Goal: Transaction & Acquisition: Purchase product/service

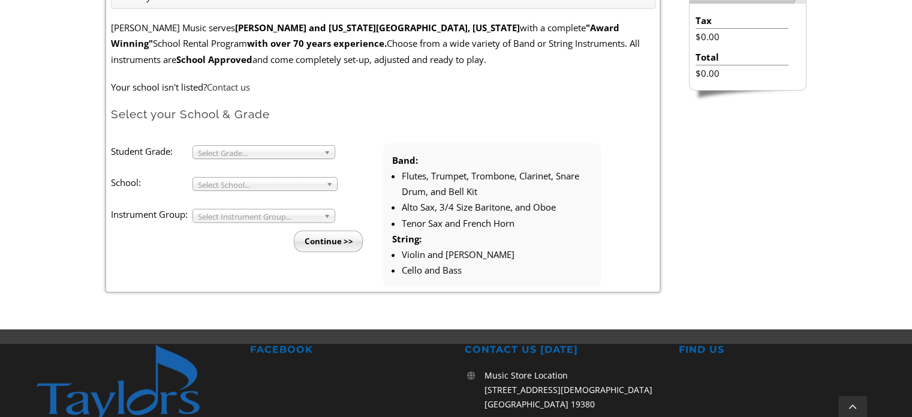
scroll to position [360, 0]
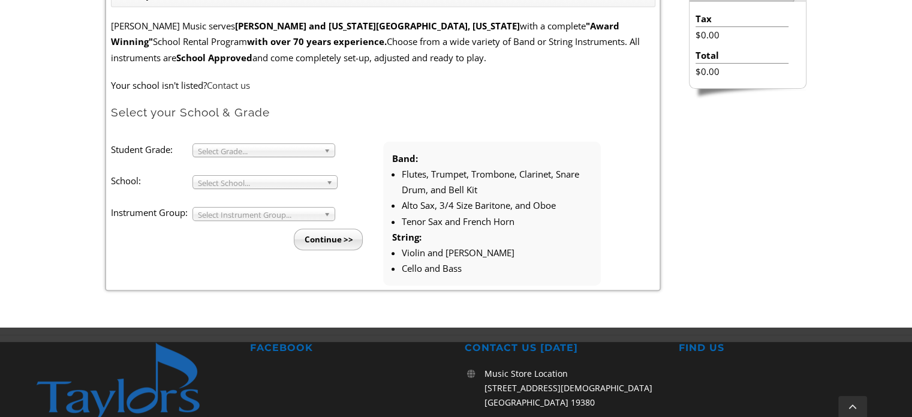
click at [280, 153] on span "Select Grade..." at bounding box center [258, 151] width 121 height 14
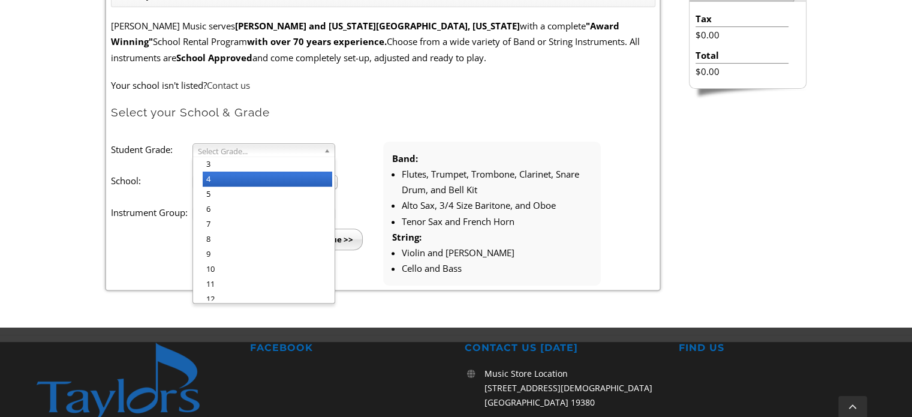
click at [270, 179] on li "4" at bounding box center [267, 178] width 129 height 15
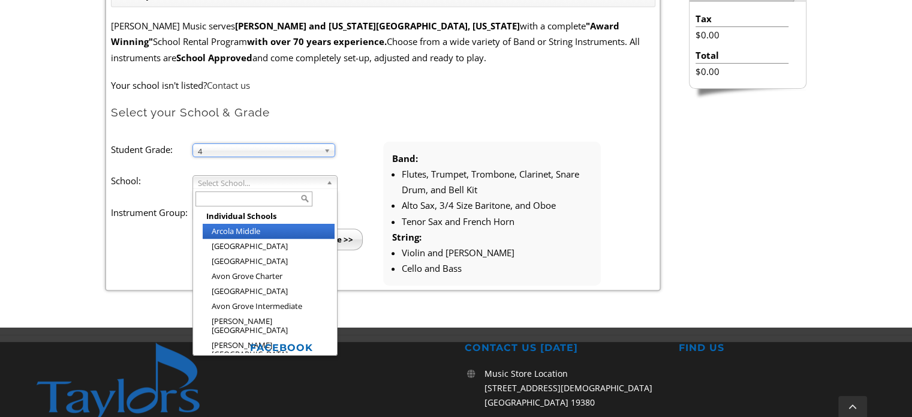
click at [267, 183] on span "Select School..." at bounding box center [259, 183] width 123 height 14
click at [264, 198] on input "text" at bounding box center [253, 198] width 117 height 15
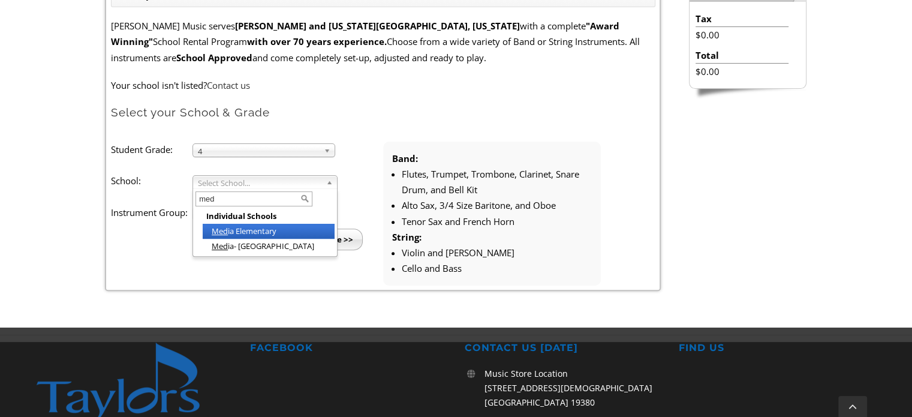
type input "med"
click at [264, 230] on li "Med ia Elementary" at bounding box center [269, 231] width 132 height 15
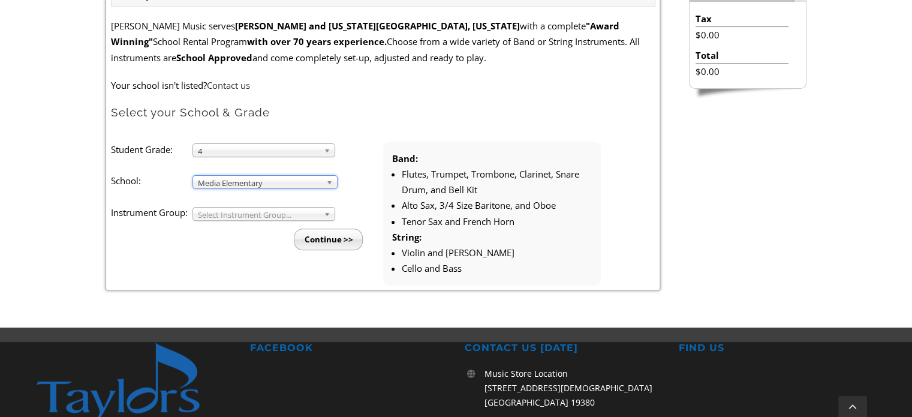
click at [251, 211] on span "Select Instrument Group..." at bounding box center [258, 214] width 121 height 14
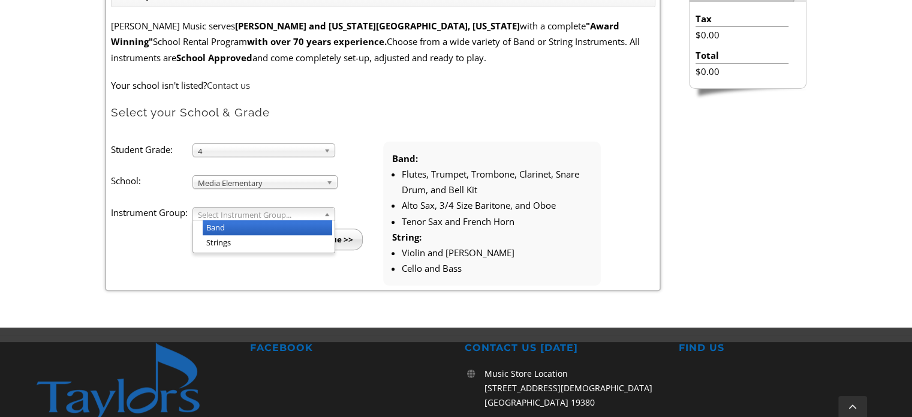
click at [249, 226] on li "Band" at bounding box center [267, 227] width 129 height 15
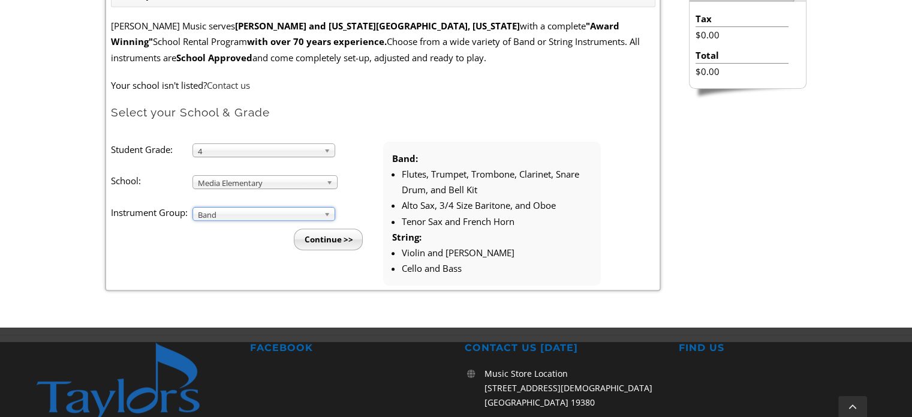
click at [333, 237] on input "Continue >>" at bounding box center [328, 239] width 69 height 22
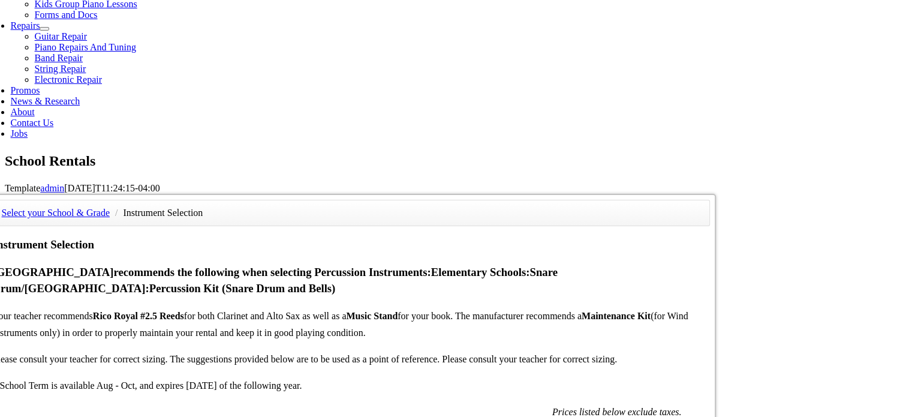
scroll to position [599, 0]
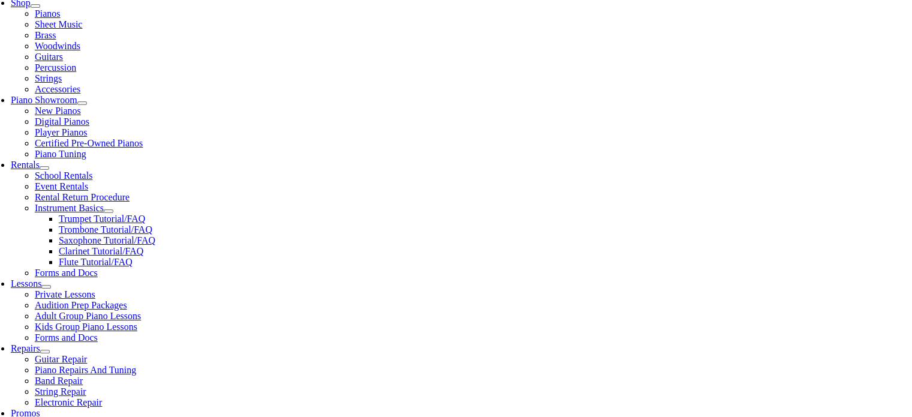
scroll to position [300, 0]
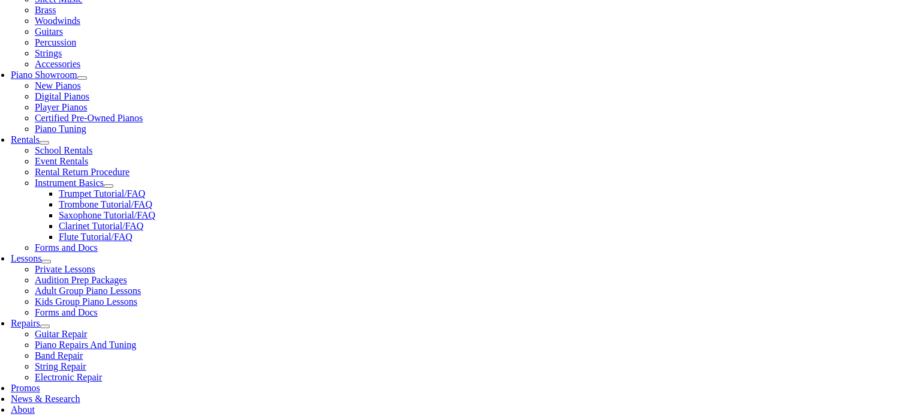
checkbox input"] "true"
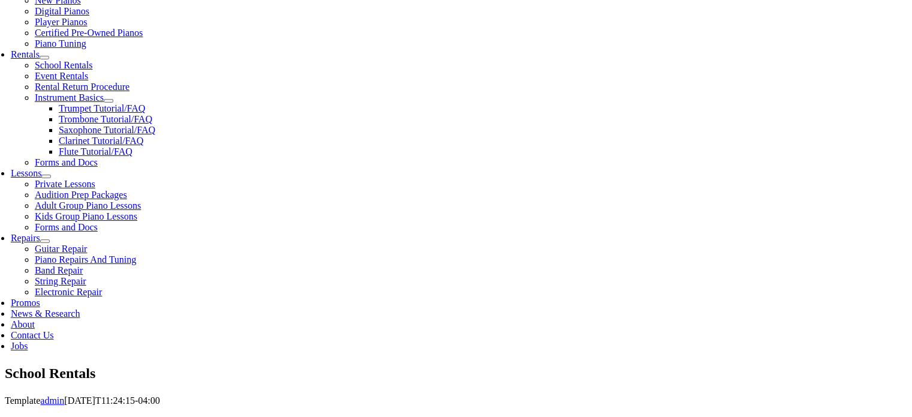
scroll to position [420, 0]
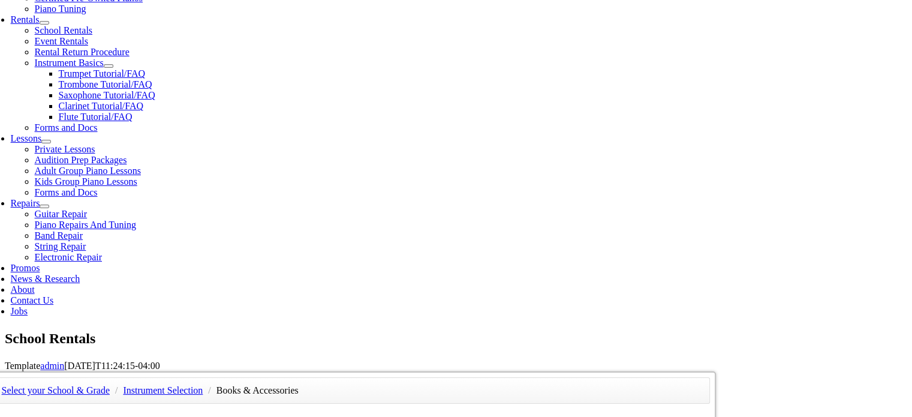
checkbox input"] "false"
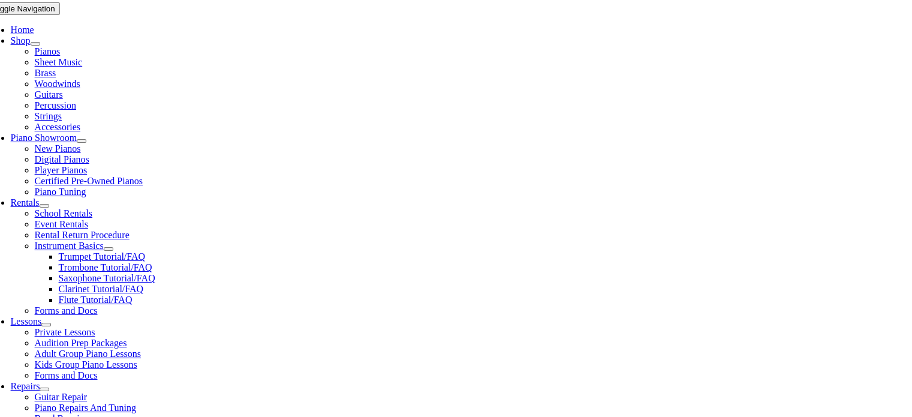
scroll to position [240, 0]
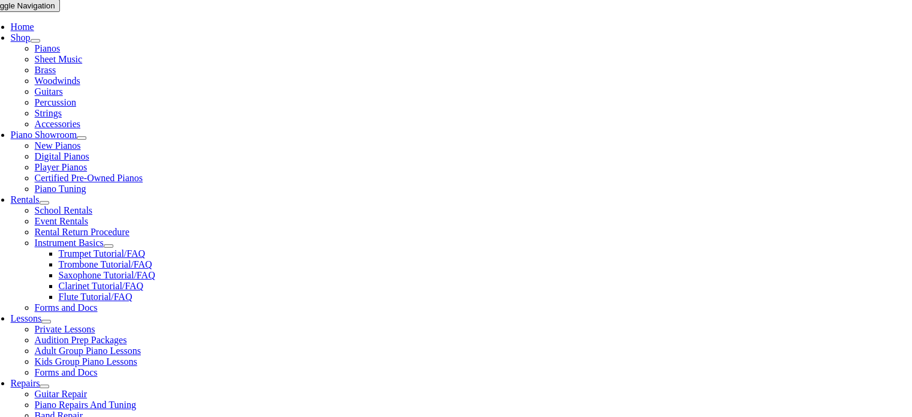
type input "1"
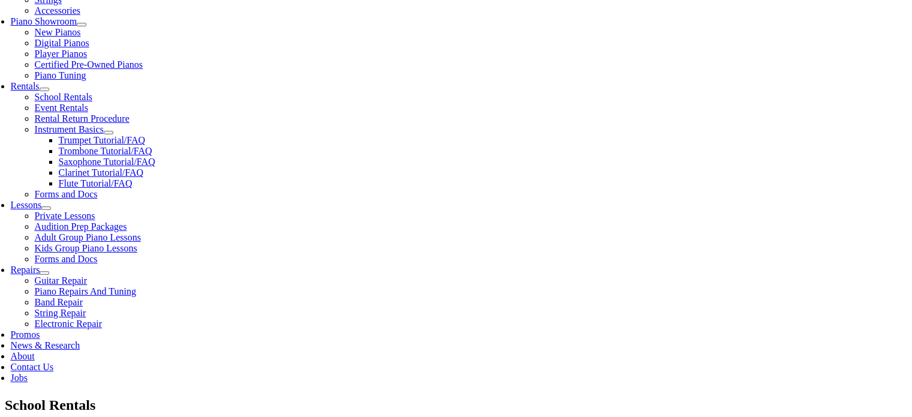
scroll to position [420, 0]
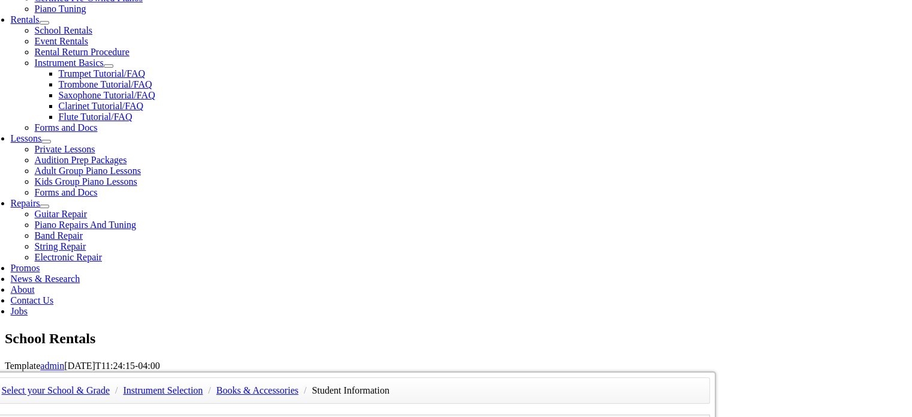
type input "Theo"
type input "[PERSON_NAME]"
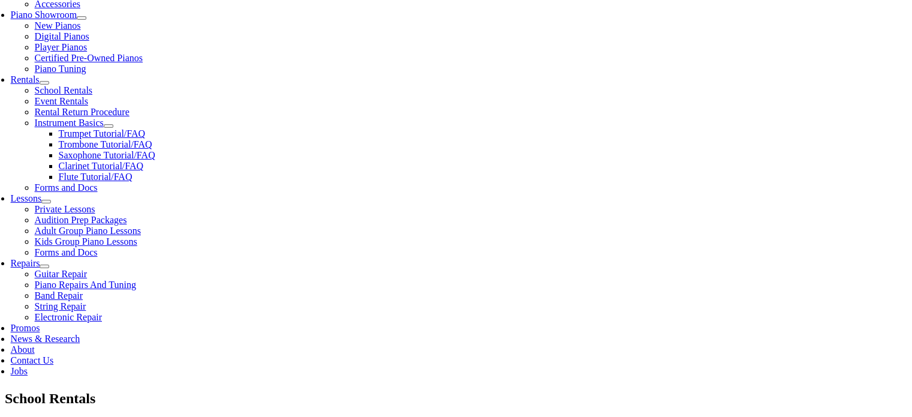
scroll to position [360, 0]
type input "Rose Tree Media School District"
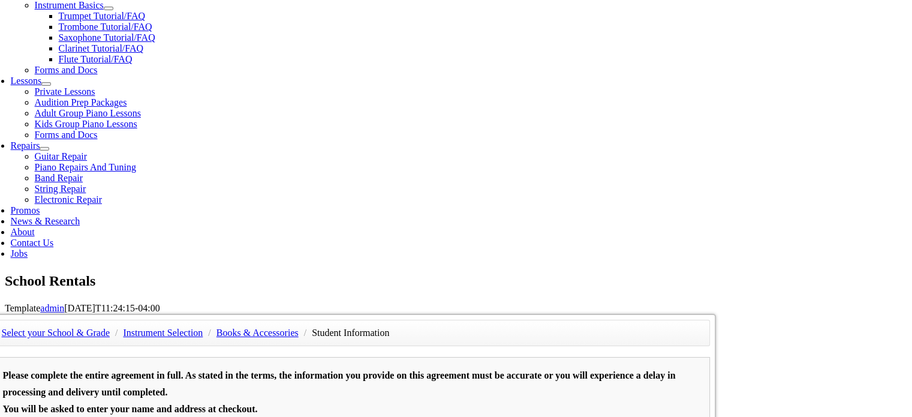
scroll to position [479, 0]
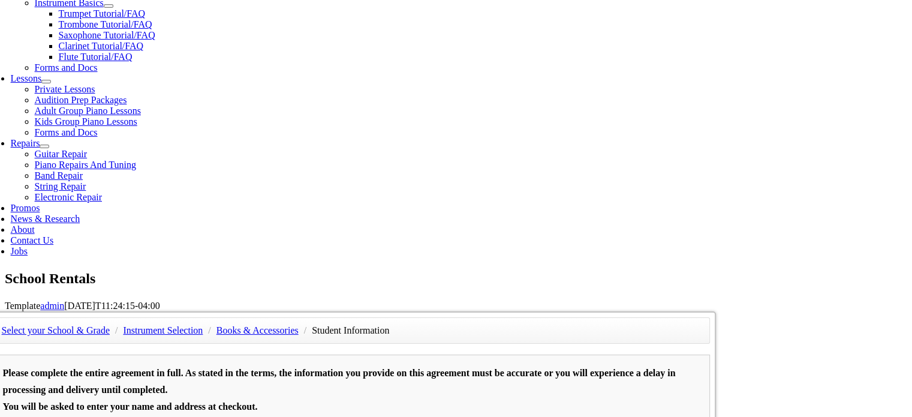
type input "610-627-6800"
type input "10/22/1986"
type input "Marc Karasek"
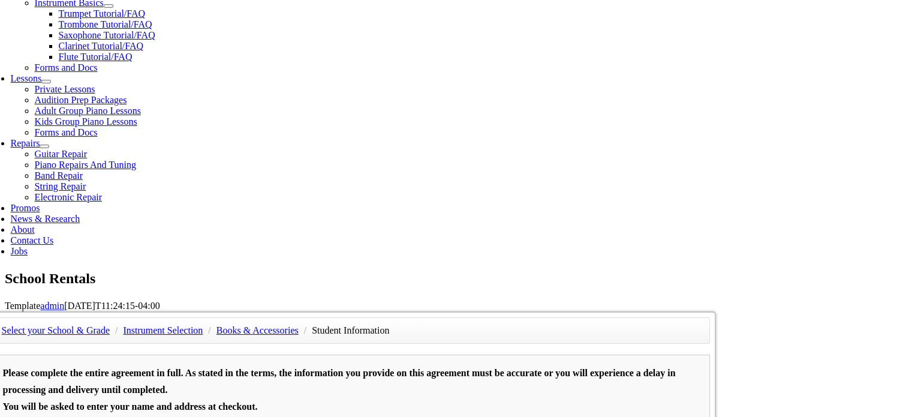
type input "610-591-1297"
type input "Boeing"
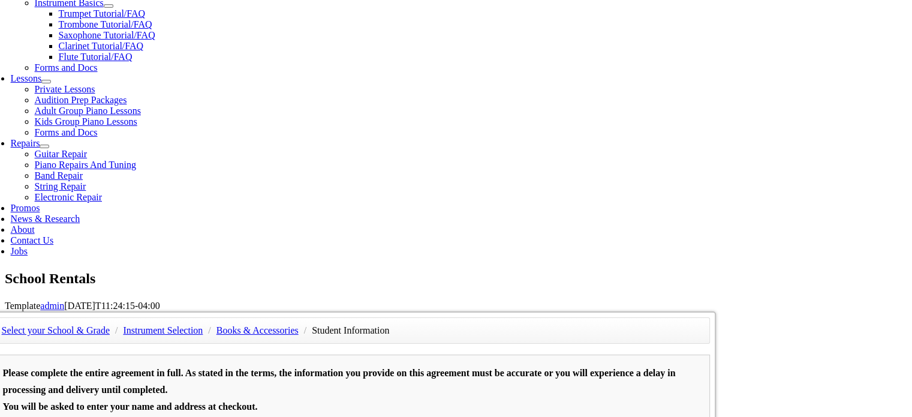
type input "30 812 849"
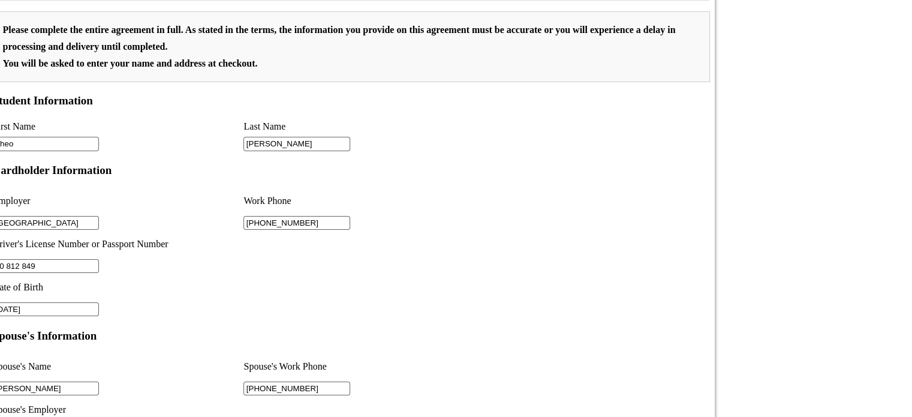
scroll to position [899, 0]
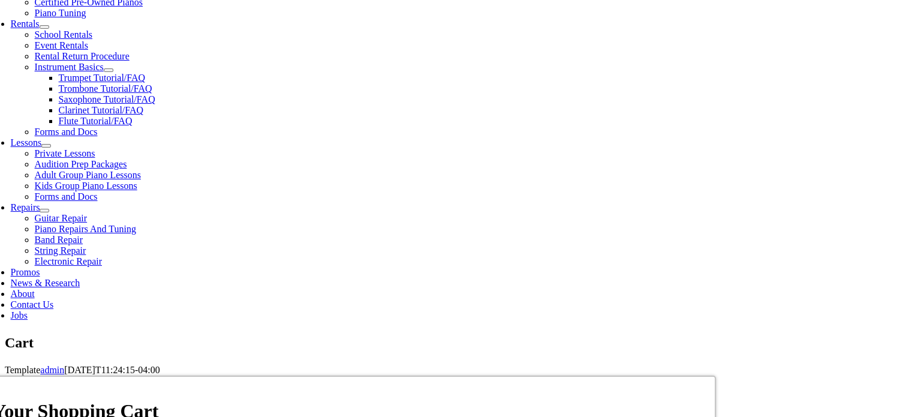
scroll to position [420, 0]
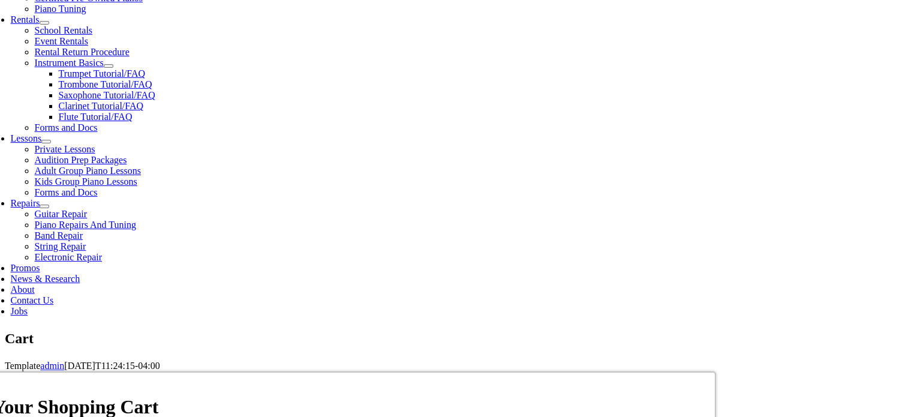
select select "PA"
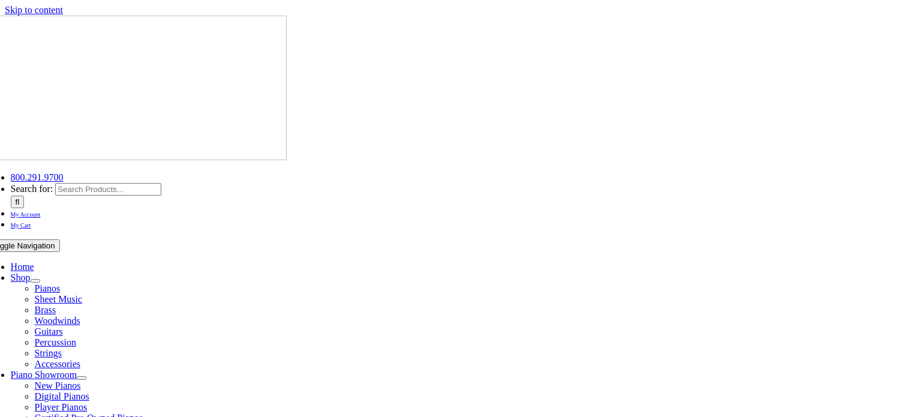
select select "PA"
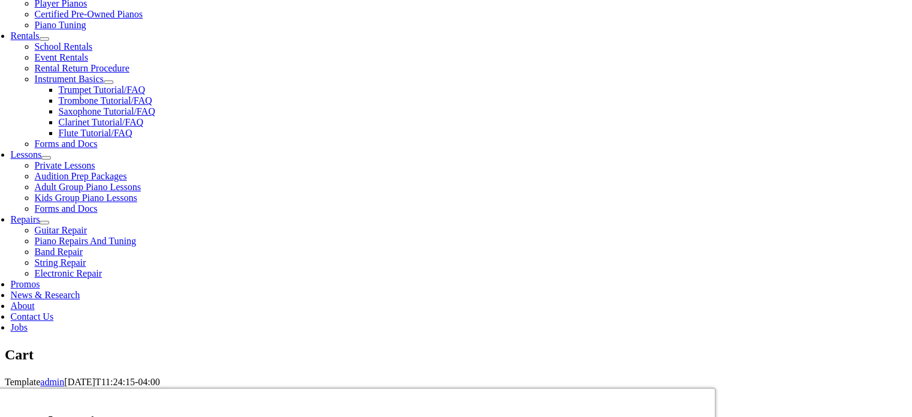
scroll to position [420, 0]
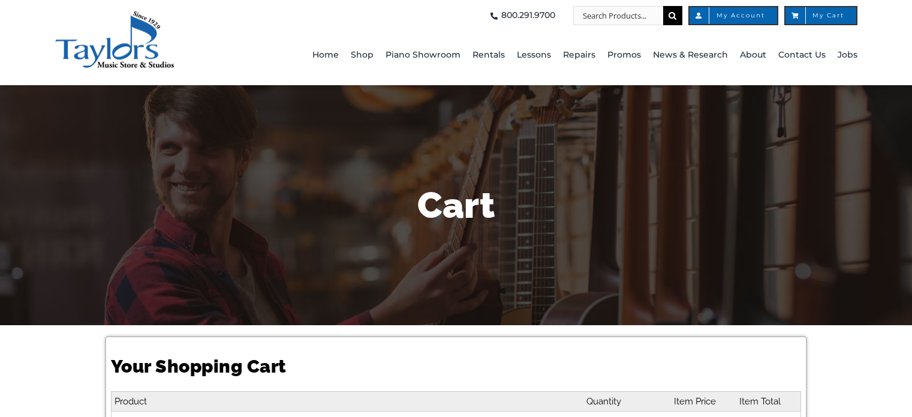
select select "PA"
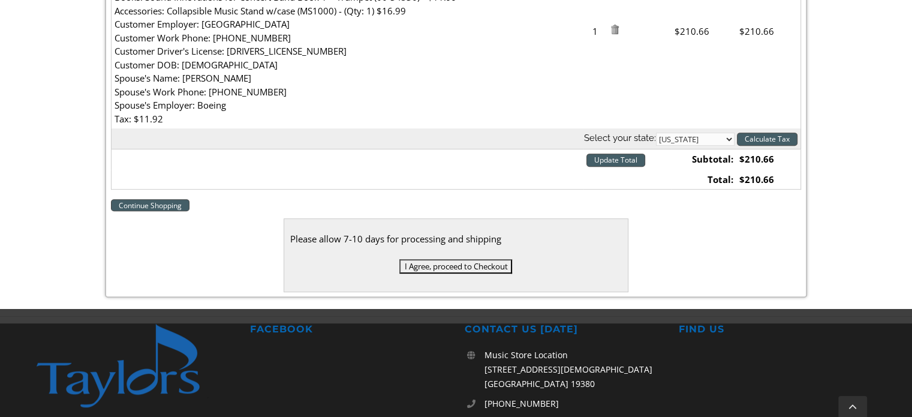
scroll to position [479, 0]
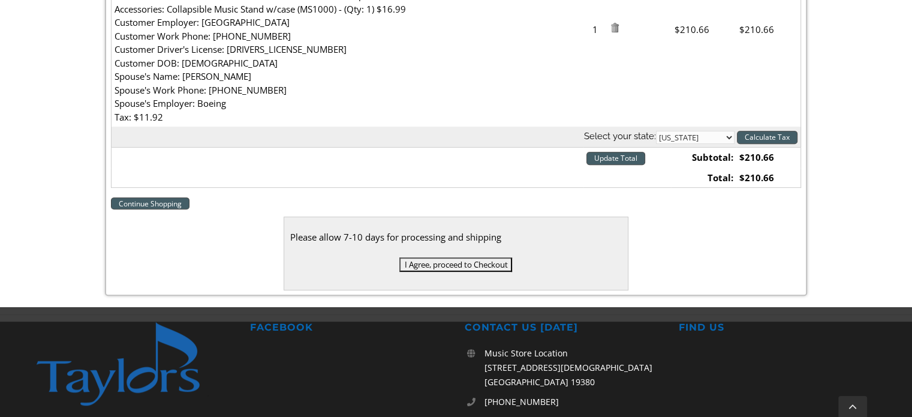
click at [464, 265] on input "I Agree, proceed to Checkout" at bounding box center [455, 264] width 113 height 14
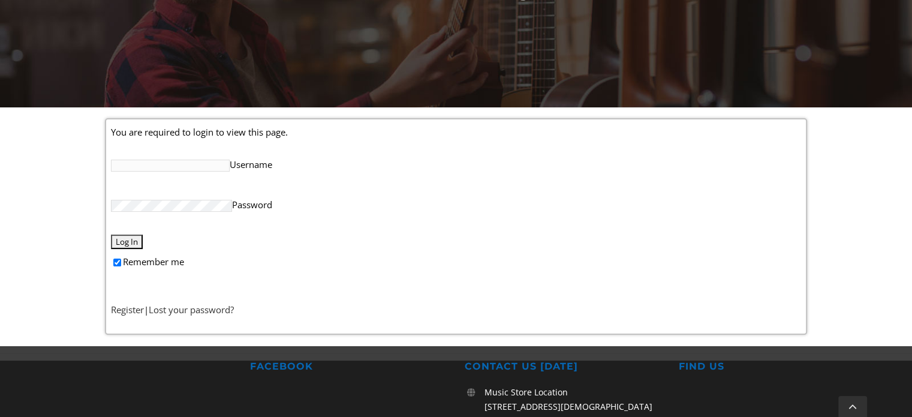
scroll to position [240, 0]
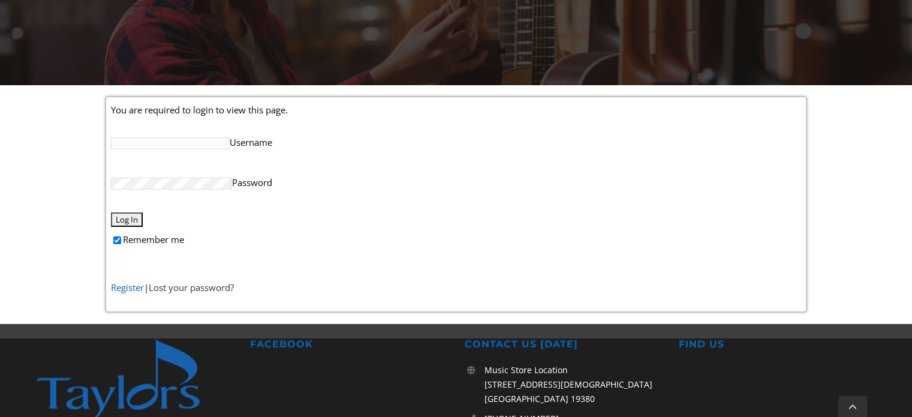
click at [129, 285] on link "Register" at bounding box center [127, 287] width 33 height 12
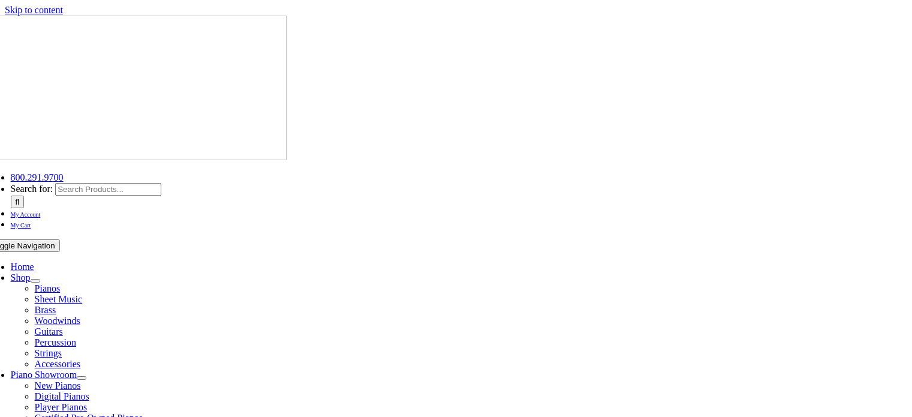
select select "PA"
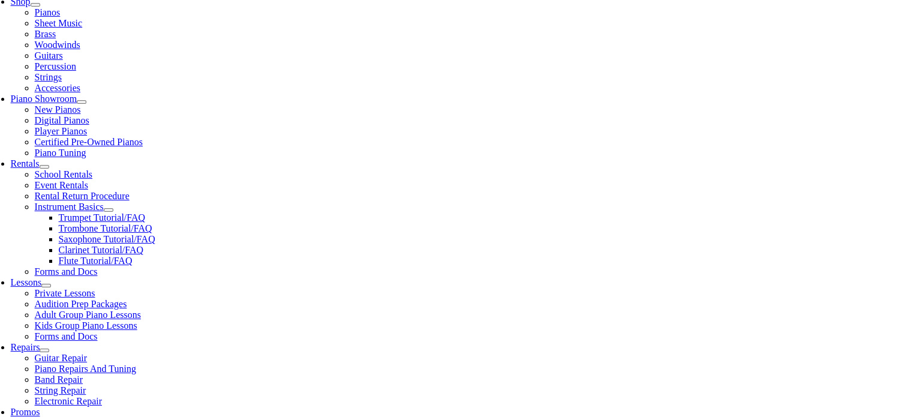
scroll to position [420, 0]
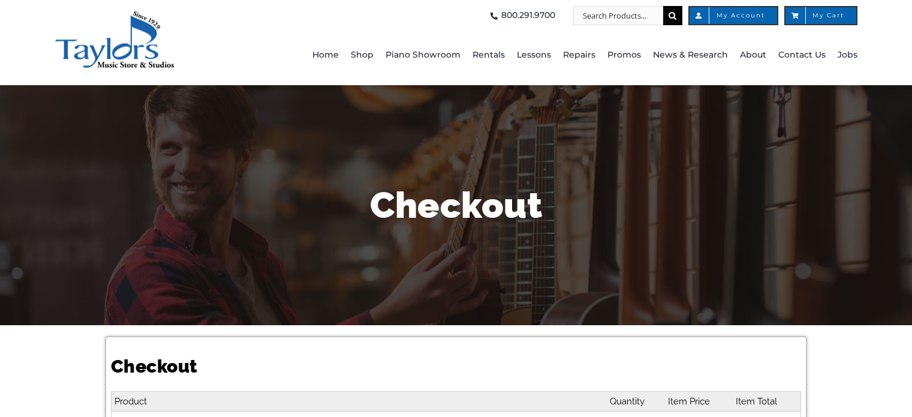
select select
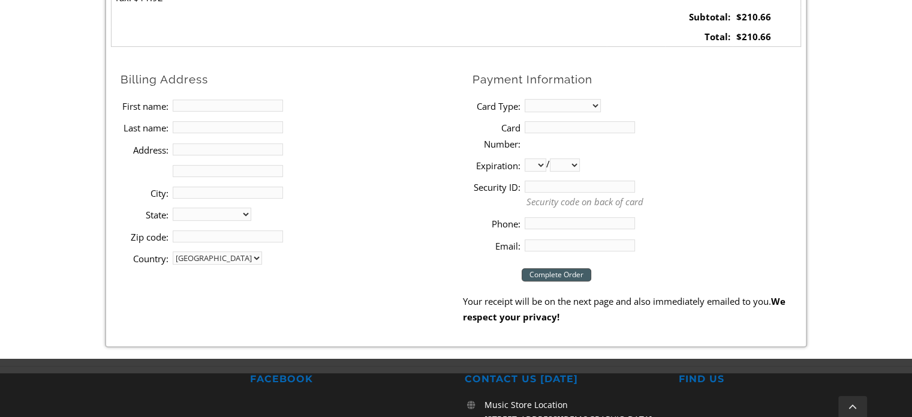
scroll to position [599, 0]
click at [210, 105] on input "First name:" at bounding box center [228, 105] width 110 height 12
type input "[PERSON_NAME]"
type input "29 [PERSON_NAME]"
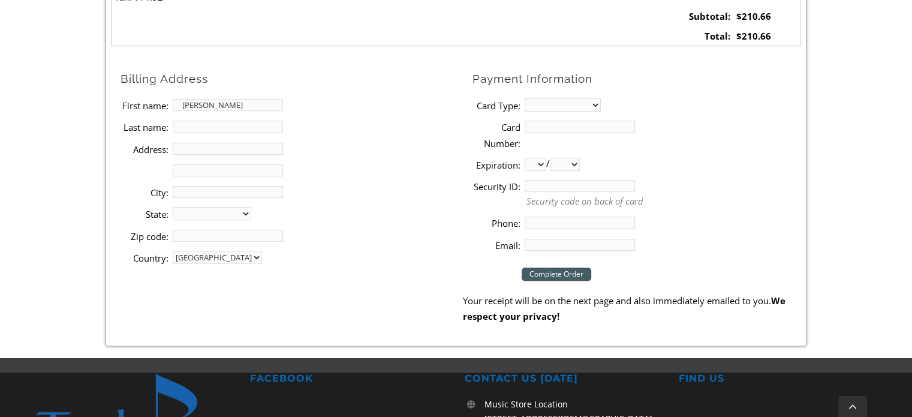
type input "Media"
select select "PA"
type input "19063"
type input "3022427499"
type input "[PERSON_NAME][EMAIL_ADDRESS][DOMAIN_NAME]"
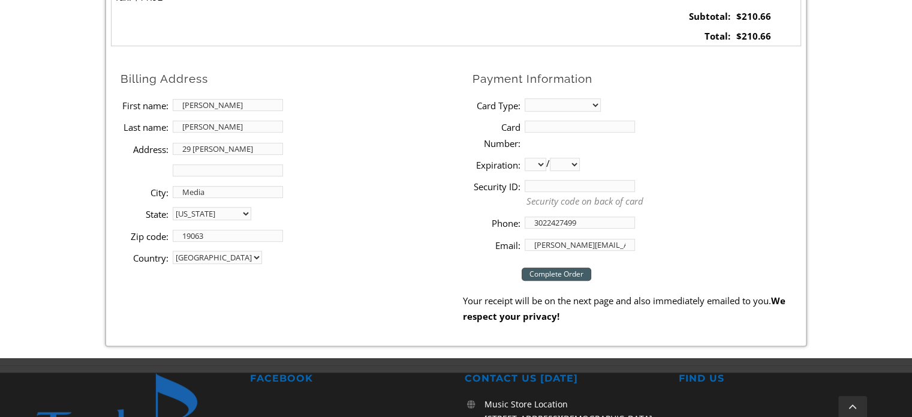
click at [541, 105] on select "MasterCard Visa American Express Discover" at bounding box center [562, 104] width 76 height 13
select select "visa"
click at [524, 98] on select "MasterCard Visa American Express Discover" at bounding box center [562, 104] width 76 height 13
click at [550, 129] on input "Card Number:" at bounding box center [579, 126] width 110 height 12
type input "[CREDIT_CARD_NUMBER]"
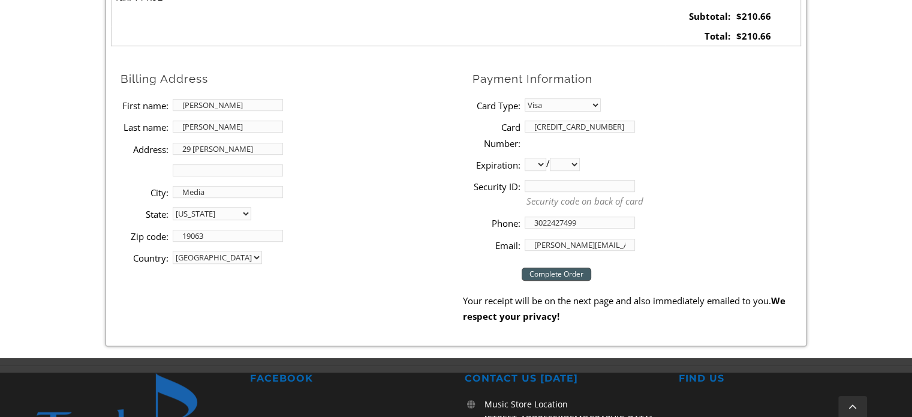
select select "06"
select select "2026"
click at [584, 190] on input "Security ID:" at bounding box center [579, 186] width 110 height 12
type input "794"
click at [671, 152] on li "Card Number: [CREDIT_CARD_NUMBER]" at bounding box center [636, 135] width 328 height 38
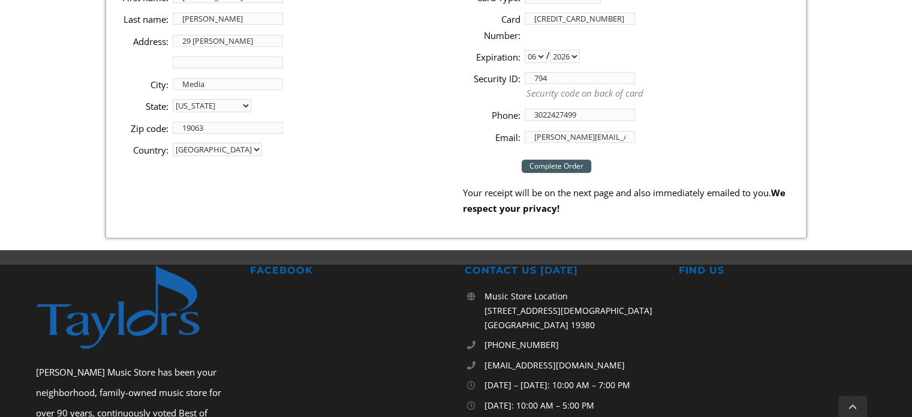
scroll to position [719, 0]
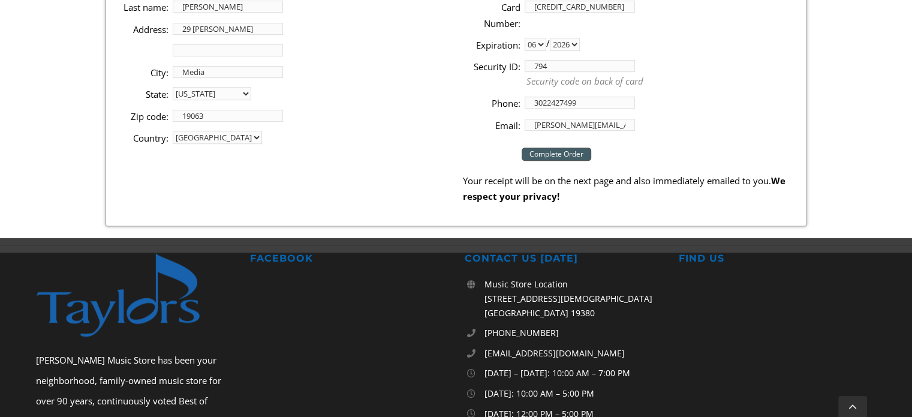
click at [569, 156] on input "Complete Order" at bounding box center [556, 153] width 70 height 13
